Goal: Task Accomplishment & Management: Complete application form

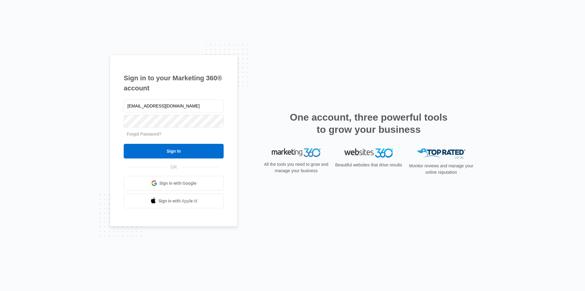
type input "[EMAIL_ADDRESS][DOMAIN_NAME]"
click at [124, 144] on input "Sign In" at bounding box center [174, 151] width 100 height 15
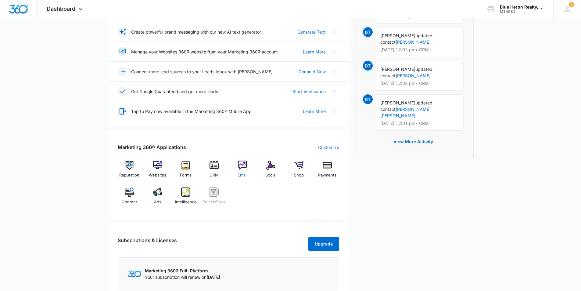
scroll to position [183, 0]
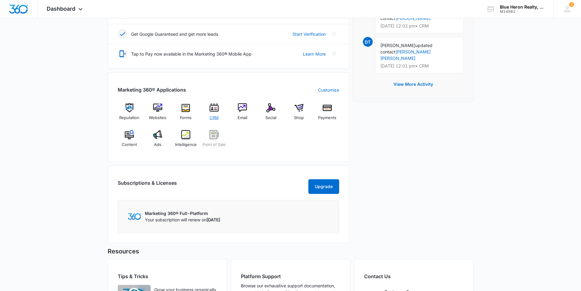
click at [213, 109] on img at bounding box center [213, 107] width 9 height 9
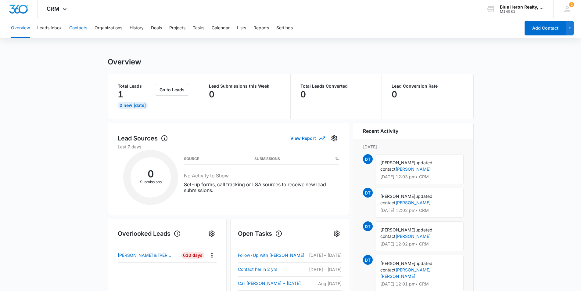
click at [75, 30] on button "Contacts" at bounding box center [78, 28] width 18 height 20
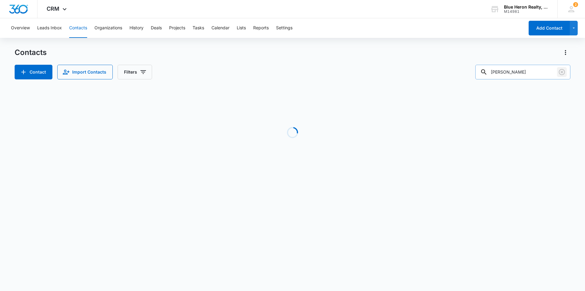
drag, startPoint x: 563, startPoint y: 72, endPoint x: 551, endPoint y: 76, distance: 11.8
click at [563, 73] on icon "Clear" at bounding box center [562, 72] width 6 height 6
type input "bridgette mensah"
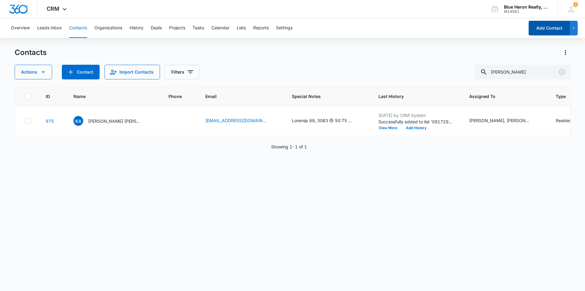
click at [543, 30] on button "Add Contact" at bounding box center [549, 28] width 41 height 15
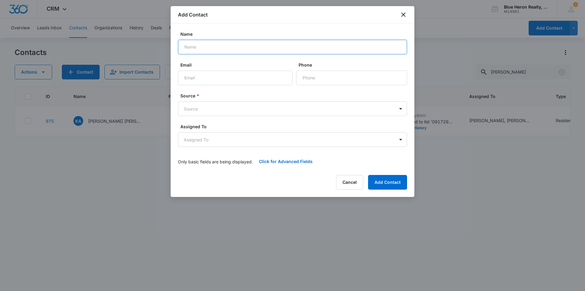
click at [205, 44] on input "Name" at bounding box center [292, 47] width 229 height 15
type input "Bridgette Awuramah Saarah Mensah"
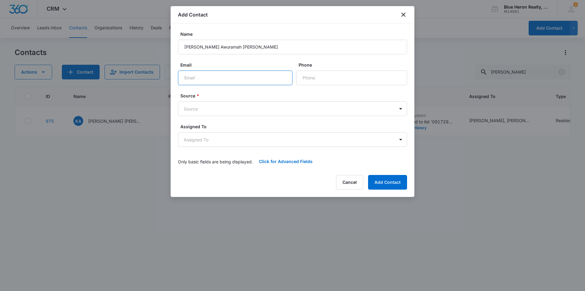
click at [218, 79] on input "Email" at bounding box center [235, 77] width 115 height 15
type input "mensah_bridgette@yahoo.com"
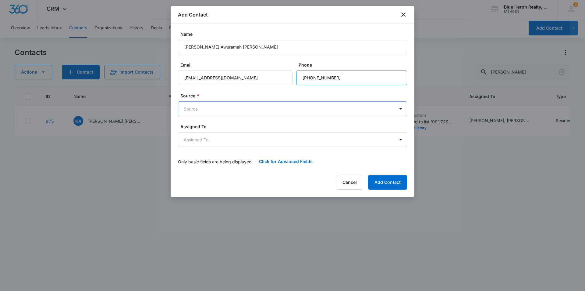
type input "(703) 944-8072"
click at [194, 114] on body "CRM Apps Reputation Websites Forms CRM Email Social Shop Payments POS Content A…" at bounding box center [292, 145] width 585 height 291
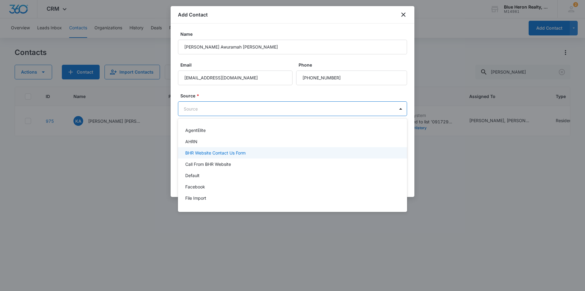
scroll to position [30, 0]
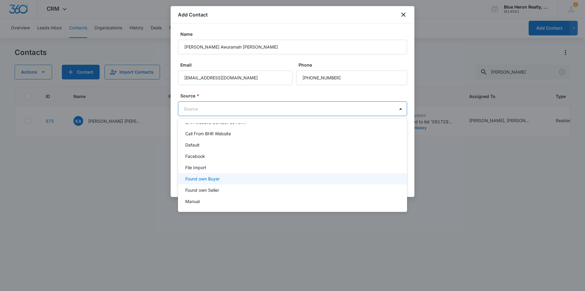
click at [208, 180] on p "Found own Buyer" at bounding box center [202, 178] width 34 height 6
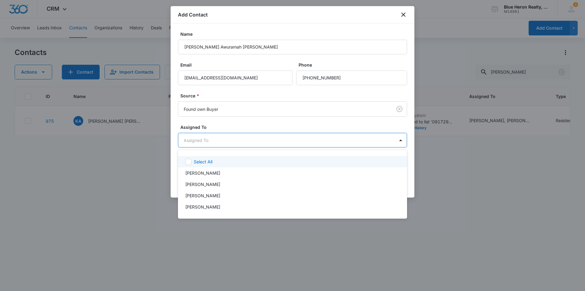
click at [233, 138] on body "CRM Apps Reputation Websites Forms CRM Email Social Shop Payments POS Content A…" at bounding box center [292, 145] width 585 height 291
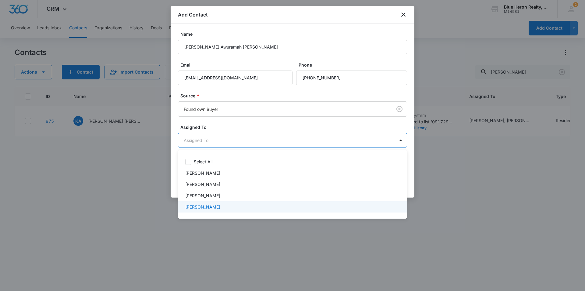
click at [209, 204] on p "Zeina Korban" at bounding box center [202, 206] width 35 height 6
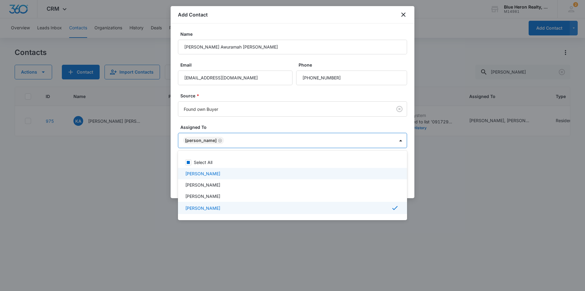
click at [505, 227] on div at bounding box center [292, 145] width 585 height 291
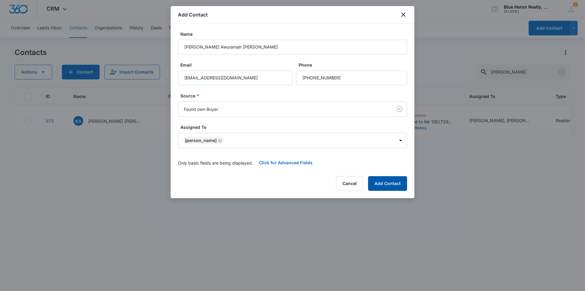
click at [387, 184] on button "Add Contact" at bounding box center [387, 183] width 39 height 15
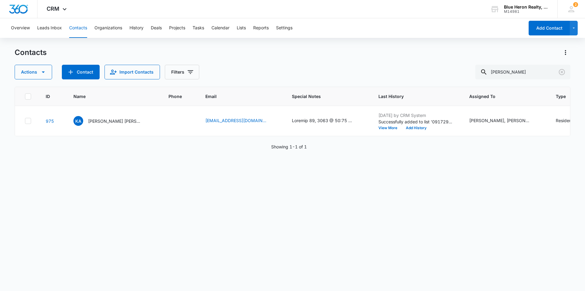
click at [75, 27] on button "Contacts" at bounding box center [78, 28] width 18 height 20
click at [549, 75] on input "bridgette mensah" at bounding box center [523, 72] width 95 height 15
drag, startPoint x: 80, startPoint y: 29, endPoint x: 178, endPoint y: 43, distance: 98.9
click at [80, 29] on button "Contacts" at bounding box center [78, 28] width 18 height 20
click at [563, 71] on icon "Clear" at bounding box center [562, 72] width 6 height 6
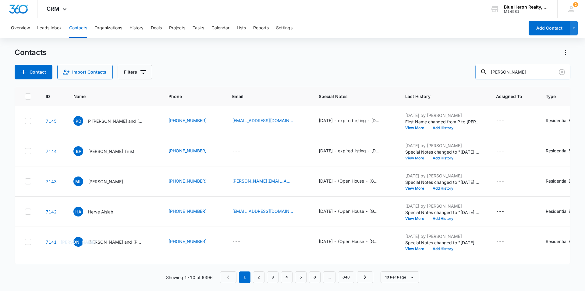
type input "bridgette"
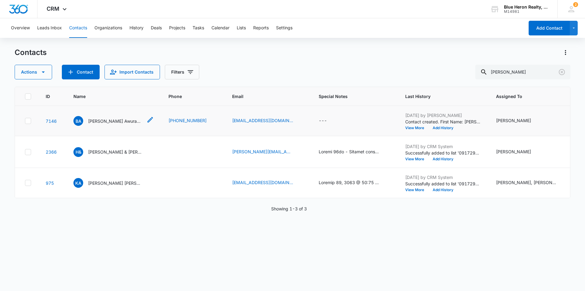
click at [103, 121] on p "Bridgette Awuramah Saarah Mensah" at bounding box center [115, 121] width 55 height 6
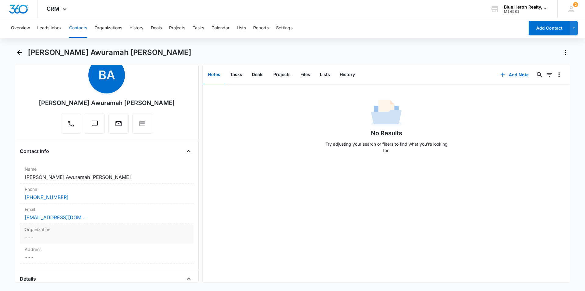
scroll to position [61, 0]
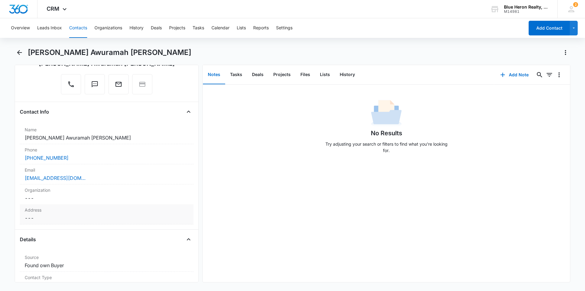
click at [41, 220] on dd "Cancel Save Changes ---" at bounding box center [107, 217] width 164 height 7
click at [43, 229] on input "text" at bounding box center [107, 230] width 154 height 15
type input "35659 Aspen Way"
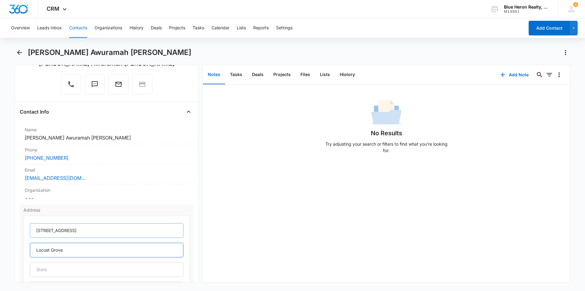
type input "Locust Grove"
type input "VA"
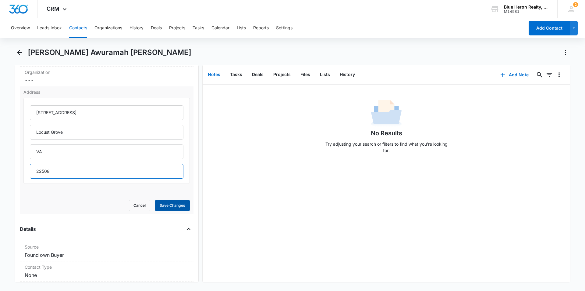
type input "22508"
click at [175, 203] on button "Save Changes" at bounding box center [172, 205] width 35 height 12
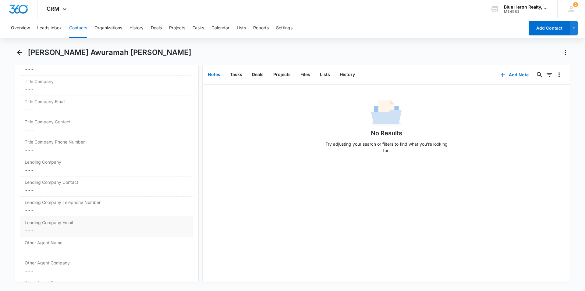
scroll to position [514, 0]
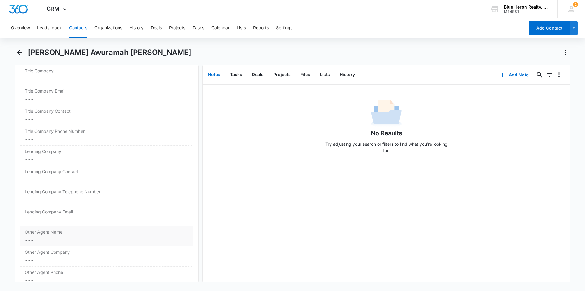
click at [41, 241] on dd "Cancel Save Changes ---" at bounding box center [107, 239] width 164 height 7
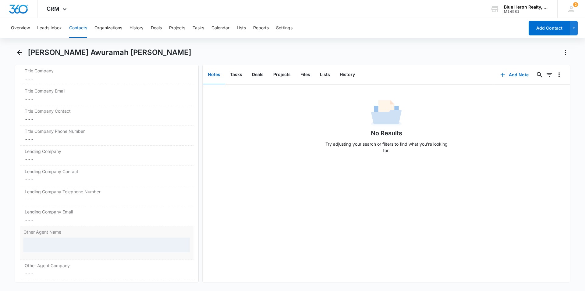
click at [45, 241] on div at bounding box center [106, 244] width 166 height 15
click at [53, 245] on input "Other Agent Name" at bounding box center [106, 244] width 166 height 15
type input "Angela Dean"
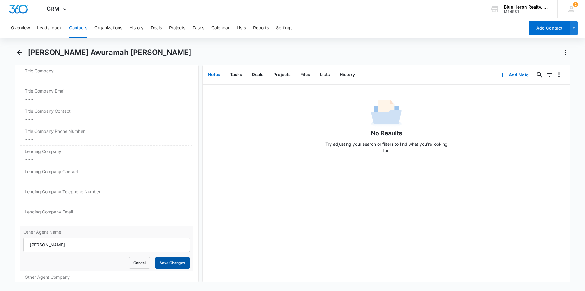
click at [181, 265] on button "Save Changes" at bounding box center [172, 263] width 35 height 12
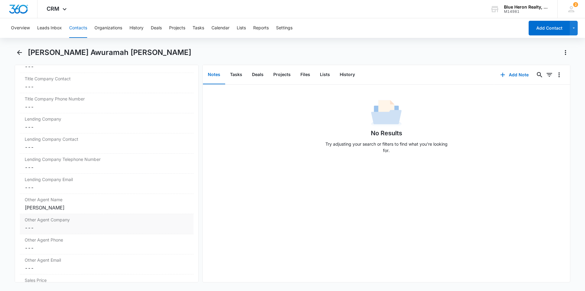
scroll to position [615, 0]
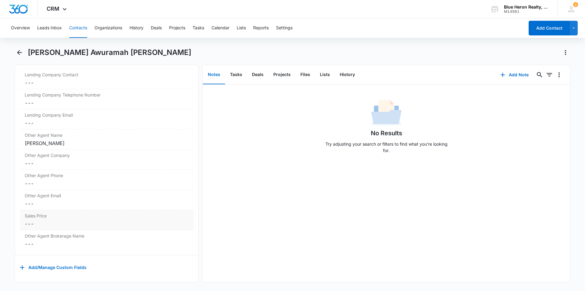
click at [41, 220] on dd "Cancel Save Changes ---" at bounding box center [107, 223] width 164 height 7
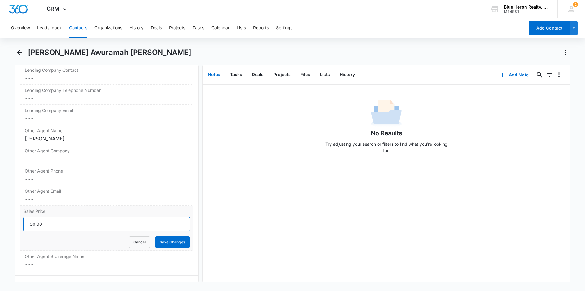
click at [46, 224] on input "Sales Price" at bounding box center [106, 223] width 166 height 15
type input "$489,999.00"
click at [166, 244] on button "Save Changes" at bounding box center [172, 242] width 35 height 12
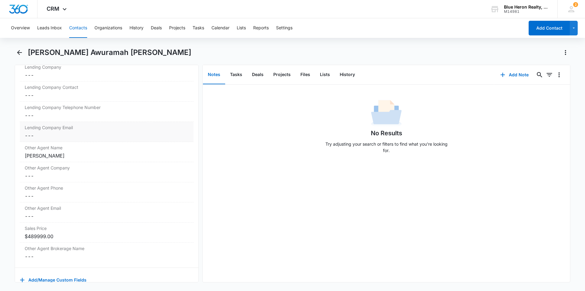
scroll to position [585, 0]
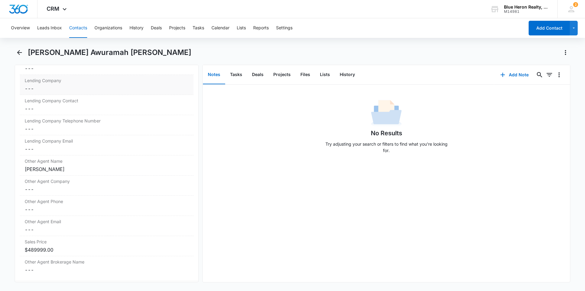
click at [57, 91] on dd "Cancel Save Changes ---" at bounding box center [107, 88] width 164 height 7
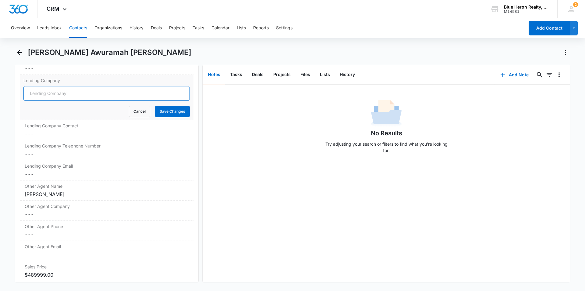
click at [55, 94] on input "Lending Company" at bounding box center [106, 93] width 166 height 15
type input "Home American Mortgage"
click at [166, 115] on button "Save Changes" at bounding box center [172, 111] width 35 height 12
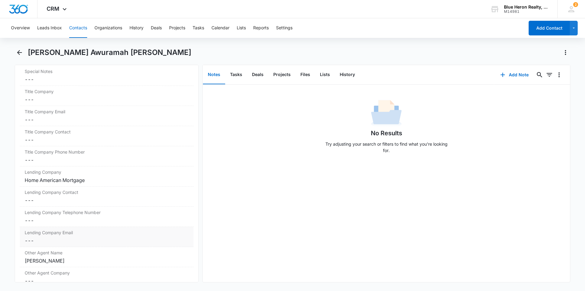
scroll to position [463, 0]
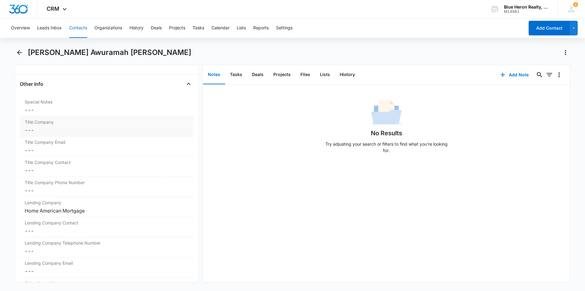
click at [48, 131] on dd "Cancel Save Changes ---" at bounding box center [107, 129] width 164 height 7
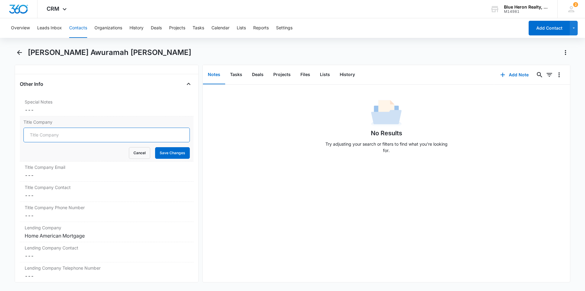
drag, startPoint x: 48, startPoint y: 137, endPoint x: 52, endPoint y: 128, distance: 9.7
click at [48, 137] on input "Title Company" at bounding box center [106, 134] width 166 height 15
type input "Premier Settlement Services"
click at [173, 153] on button "Save Changes" at bounding box center [172, 153] width 35 height 12
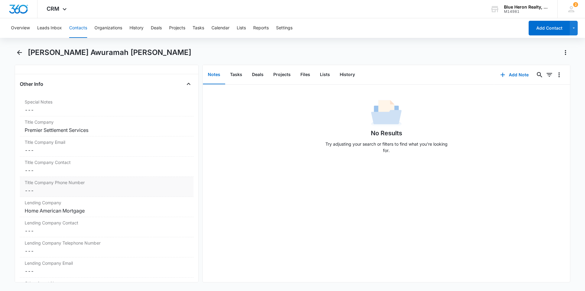
click at [39, 191] on dd "Cancel Save Changes ---" at bounding box center [107, 190] width 164 height 7
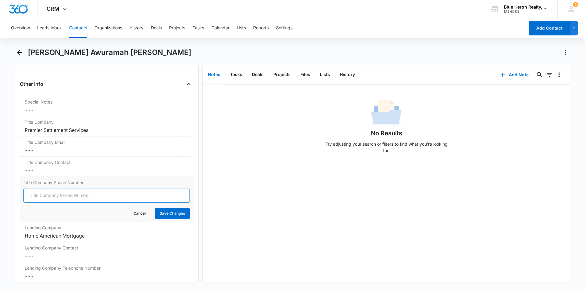
click at [37, 193] on input "Title Company Phone Number" at bounding box center [106, 195] width 166 height 15
type input "(703) 442-0001"
click at [173, 213] on button "Save Changes" at bounding box center [172, 213] width 35 height 12
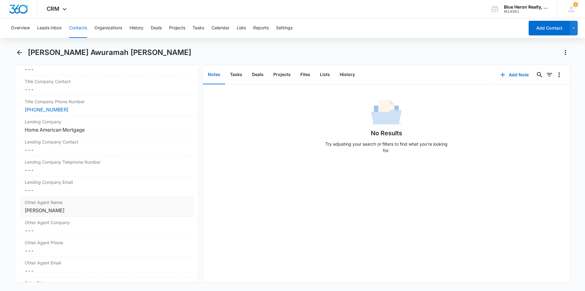
scroll to position [585, 0]
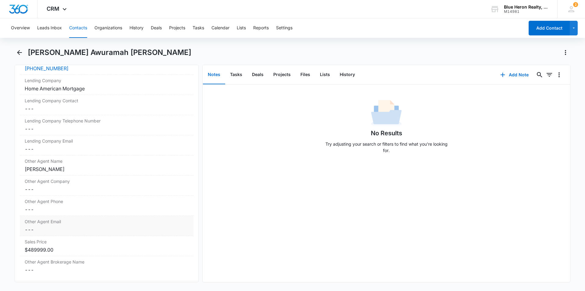
click at [54, 230] on dd "Cancel Save Changes ---" at bounding box center [107, 229] width 164 height 7
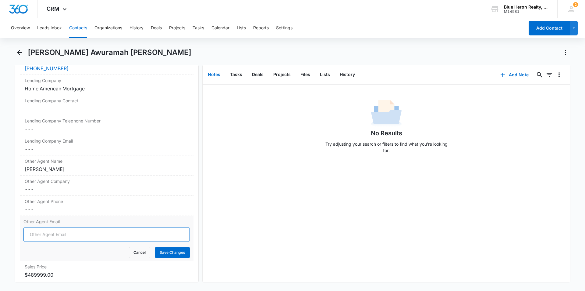
click at [41, 231] on input "Other Agent Email" at bounding box center [106, 234] width 166 height 15
type input "angela.dean@richmondamericanhomes.com"
click at [177, 253] on button "Save Changes" at bounding box center [172, 252] width 35 height 12
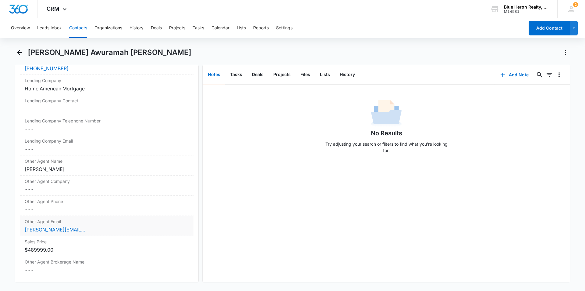
click at [107, 224] on label "Other Agent Email" at bounding box center [107, 221] width 164 height 6
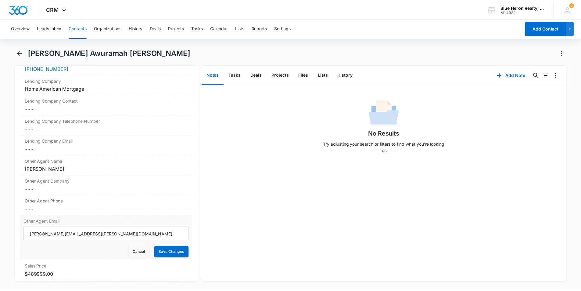
scroll to position [0, 0]
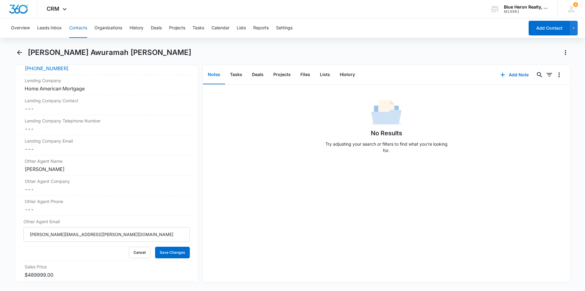
drag, startPoint x: 138, startPoint y: 236, endPoint x: 8, endPoint y: 232, distance: 129.6
click at [8, 232] on main "Bridgette Awuramah Saarah Mensah Remove BA Bridgette Awuramah Saarah Mensah Con…" at bounding box center [292, 169] width 585 height 242
click at [170, 250] on button "Save Changes" at bounding box center [172, 252] width 35 height 12
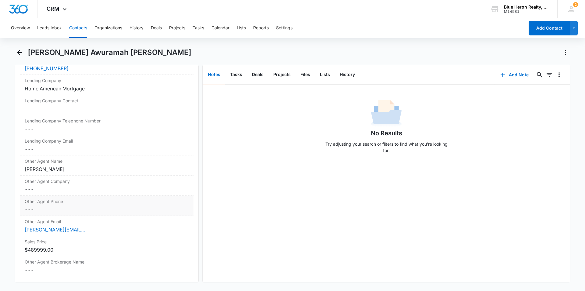
click at [69, 210] on dd "Cancel Save Changes ---" at bounding box center [107, 208] width 164 height 7
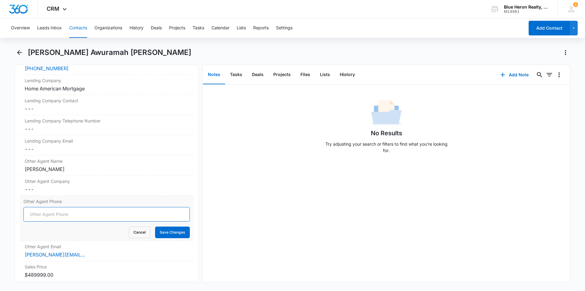
click at [47, 215] on input "Other Agent Phone" at bounding box center [106, 214] width 166 height 15
type input "(540) 216-8341"
click at [173, 234] on button "Save Changes" at bounding box center [172, 232] width 35 height 12
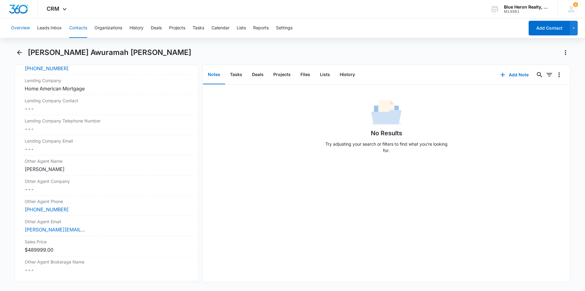
click at [14, 29] on button "Overview" at bounding box center [20, 28] width 19 height 20
